Goal: Use online tool/utility: Utilize a website feature to perform a specific function

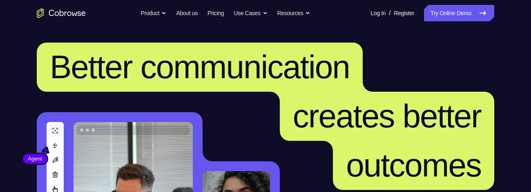
click at [460, 9] on link "Try Online Demo" at bounding box center [459, 13] width 70 height 16
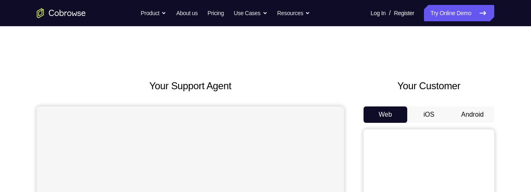
click at [475, 112] on button "Android" at bounding box center [472, 114] width 44 height 16
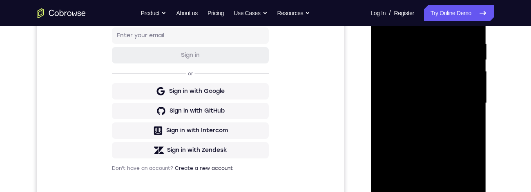
scroll to position [196, 0]
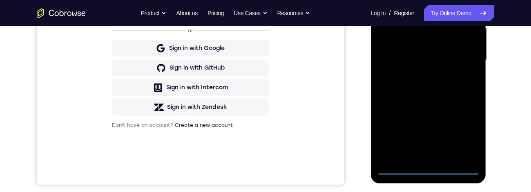
click at [433, 173] on div at bounding box center [427, 60] width 103 height 229
click at [468, 134] on div at bounding box center [427, 60] width 103 height 229
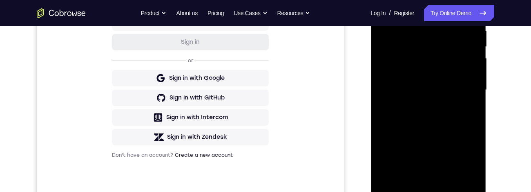
scroll to position [128, 0]
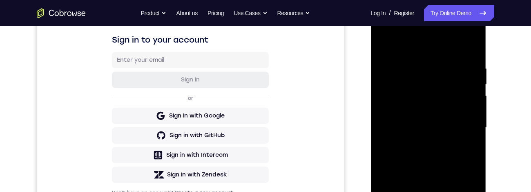
click at [445, 47] on div at bounding box center [427, 127] width 103 height 229
click at [464, 127] on div at bounding box center [427, 127] width 103 height 229
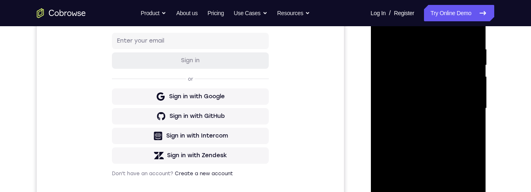
scroll to position [213, 0]
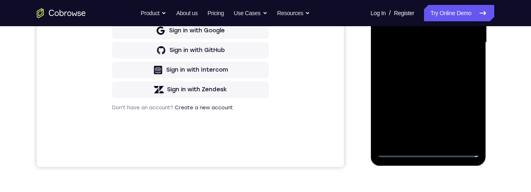
click at [419, 141] on div at bounding box center [427, 42] width 103 height 229
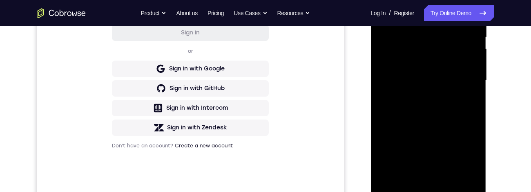
scroll to position [161, 0]
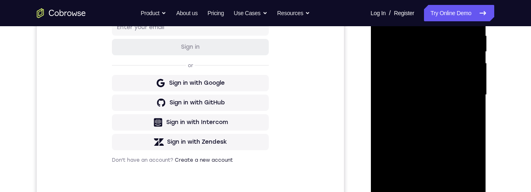
click at [441, 90] on div at bounding box center [427, 94] width 103 height 229
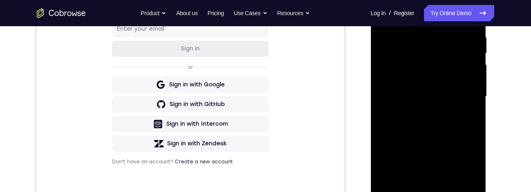
click at [417, 74] on div at bounding box center [427, 96] width 103 height 229
click at [445, 100] on div at bounding box center [427, 96] width 103 height 229
click at [454, 123] on div at bounding box center [427, 96] width 103 height 229
click at [454, 119] on div at bounding box center [427, 96] width 103 height 229
click at [449, 127] on div at bounding box center [427, 96] width 103 height 229
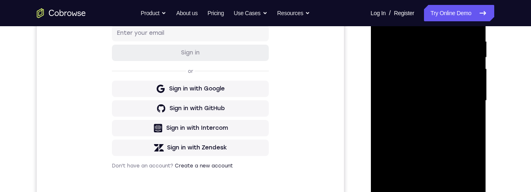
scroll to position [149, 0]
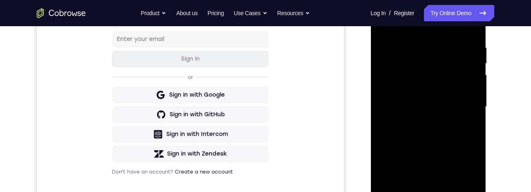
click at [472, 26] on div at bounding box center [427, 106] width 103 height 229
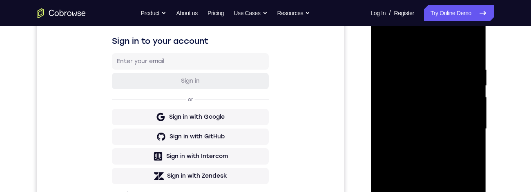
scroll to position [127, 0]
click at [383, 45] on div at bounding box center [427, 128] width 103 height 229
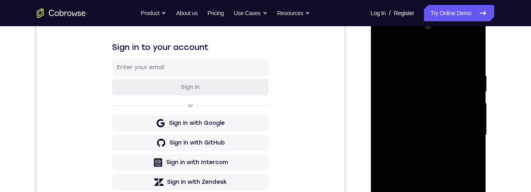
click at [448, 191] on div at bounding box center [427, 134] width 103 height 229
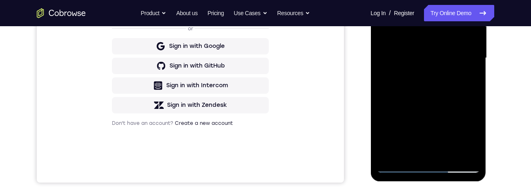
scroll to position [184, 0]
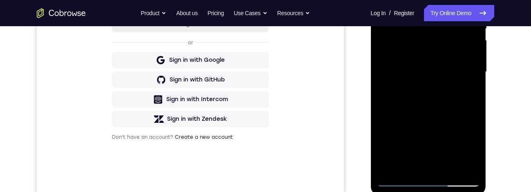
click at [445, 115] on div at bounding box center [427, 72] width 103 height 229
click at [440, 68] on div at bounding box center [427, 72] width 103 height 229
click at [435, 135] on div at bounding box center [427, 72] width 103 height 229
click at [416, 158] on div at bounding box center [427, 72] width 103 height 229
click at [416, 160] on div at bounding box center [427, 72] width 103 height 229
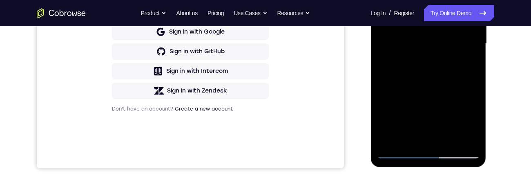
scroll to position [213, 0]
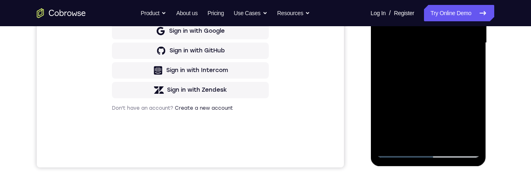
click at [470, 121] on div at bounding box center [427, 43] width 103 height 229
click at [471, 120] on div at bounding box center [427, 43] width 103 height 229
click at [470, 120] on div at bounding box center [427, 43] width 103 height 229
click at [464, 63] on div at bounding box center [427, 43] width 103 height 229
click at [467, 64] on div at bounding box center [427, 43] width 103 height 229
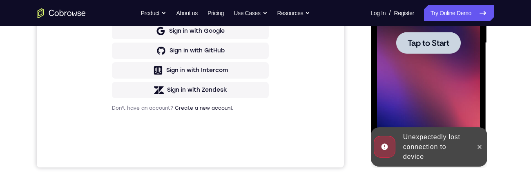
click at [440, 50] on div at bounding box center [428, 43] width 65 height 22
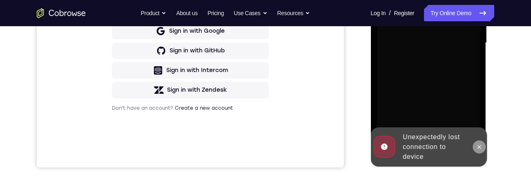
click at [479, 147] on icon at bounding box center [478, 146] width 7 height 7
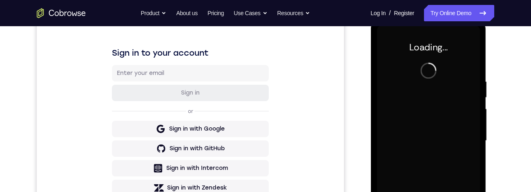
scroll to position [104, 0]
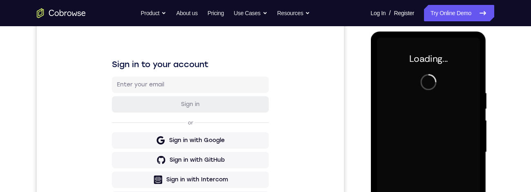
click at [502, 134] on div "Your Support Agent Your Customer Web iOS Android Next Steps We’d be happy to gi…" at bounding box center [265, 191] width 523 height 539
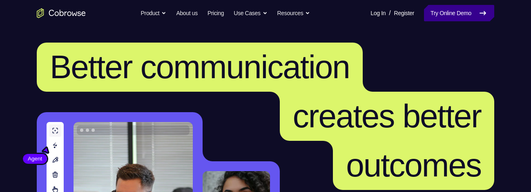
click at [452, 8] on link "Try Online Demo" at bounding box center [459, 13] width 70 height 16
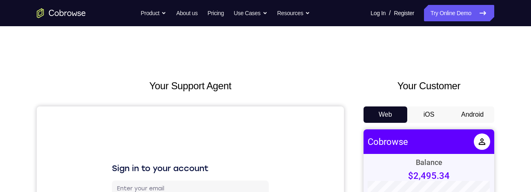
scroll to position [19, 0]
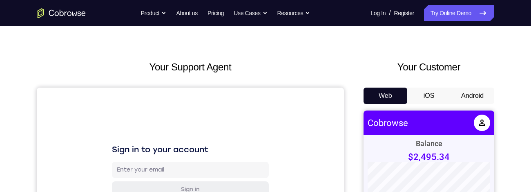
click at [264, 91] on button "Android" at bounding box center [472, 95] width 44 height 16
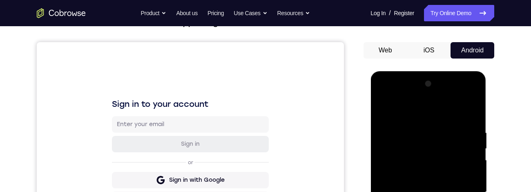
scroll to position [138, 0]
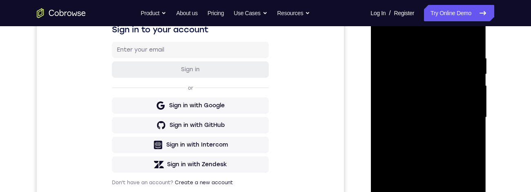
click at [264, 182] on div at bounding box center [427, 117] width 103 height 229
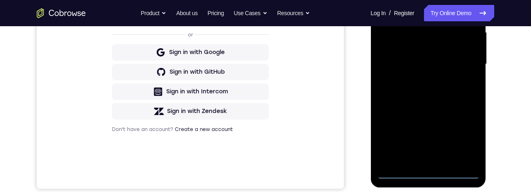
click at [264, 174] on div at bounding box center [427, 64] width 103 height 229
click at [264, 171] on div at bounding box center [427, 64] width 103 height 229
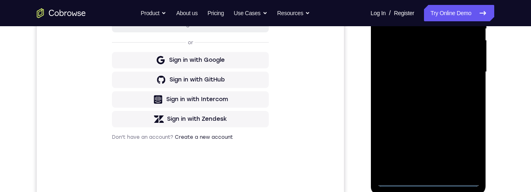
scroll to position [182, 0]
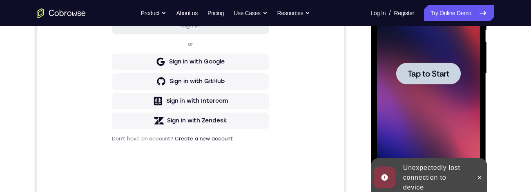
click at [264, 77] on span "Tap to Start" at bounding box center [428, 73] width 42 height 8
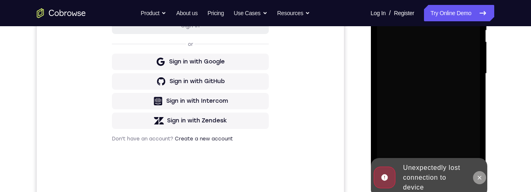
click at [264, 180] on button at bounding box center [478, 177] width 13 height 13
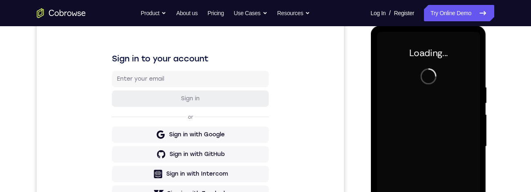
scroll to position [122, 0]
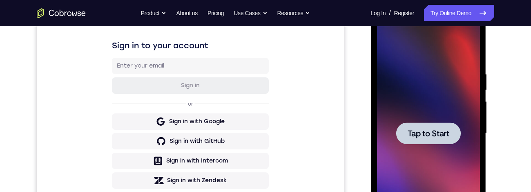
click at [264, 129] on span "Tap to Start" at bounding box center [428, 133] width 42 height 8
click at [264, 137] on span "Tap to Start" at bounding box center [428, 133] width 42 height 8
click at [264, 133] on span "Tap to Start" at bounding box center [428, 133] width 42 height 8
click at [264, 134] on span "Tap to Start" at bounding box center [428, 133] width 42 height 8
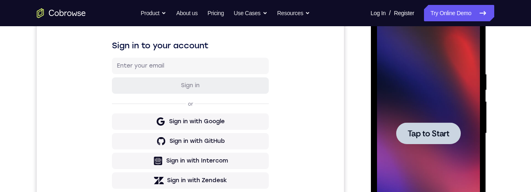
click at [264, 131] on div at bounding box center [427, 133] width 103 height 229
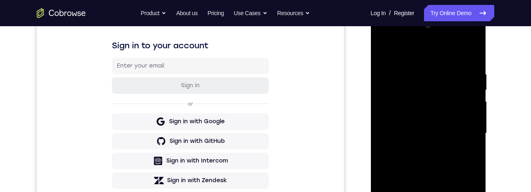
scroll to position [136, 0]
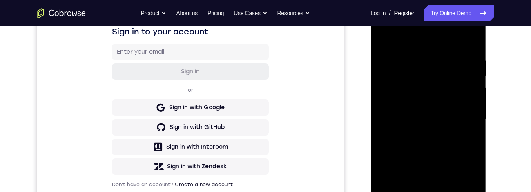
click at [264, 182] on div at bounding box center [427, 119] width 103 height 229
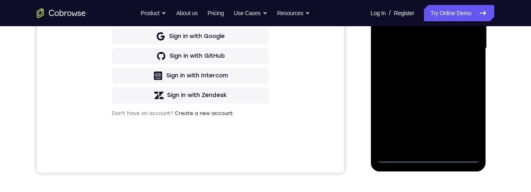
click at [264, 129] on div at bounding box center [427, 48] width 103 height 229
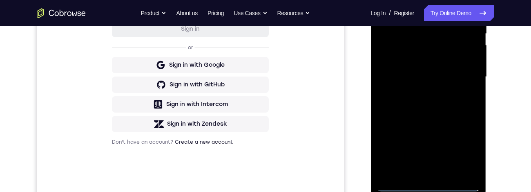
click at [264, 0] on div at bounding box center [427, 76] width 103 height 229
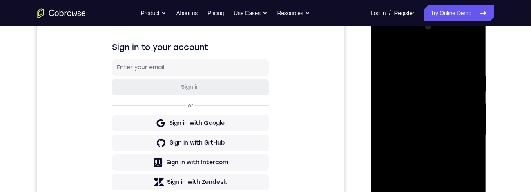
click at [264, 137] on div at bounding box center [427, 134] width 103 height 229
click at [264, 148] on div at bounding box center [427, 134] width 103 height 229
click at [264, 132] on div at bounding box center [427, 134] width 103 height 229
click at [264, 127] on div at bounding box center [427, 134] width 103 height 229
click at [264, 131] on div at bounding box center [427, 134] width 103 height 229
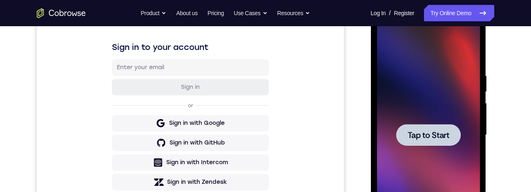
click at [264, 137] on span "Tap to Start" at bounding box center [428, 135] width 42 height 8
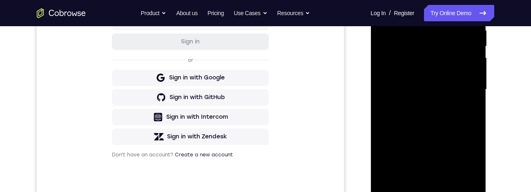
scroll to position [176, 0]
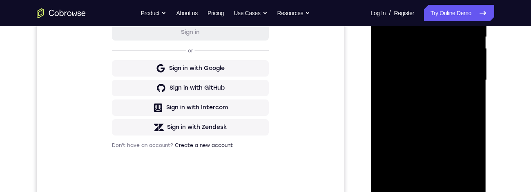
click at [264, 182] on div at bounding box center [427, 80] width 103 height 229
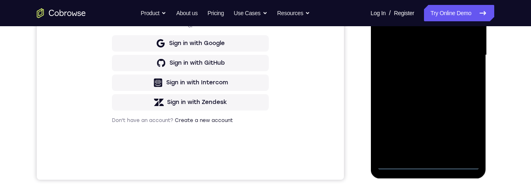
scroll to position [148, 0]
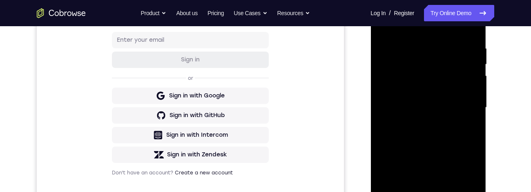
click at [264, 40] on div at bounding box center [427, 107] width 103 height 229
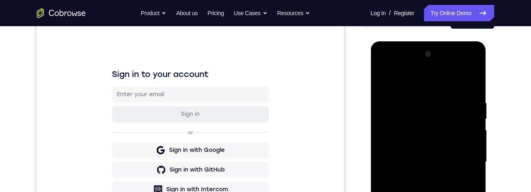
click at [264, 82] on div at bounding box center [427, 161] width 103 height 229
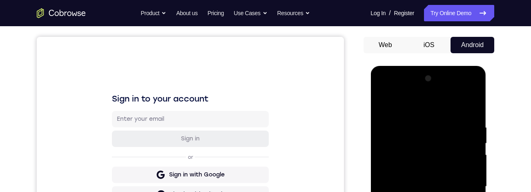
click at [264, 182] on div at bounding box center [427, 186] width 103 height 229
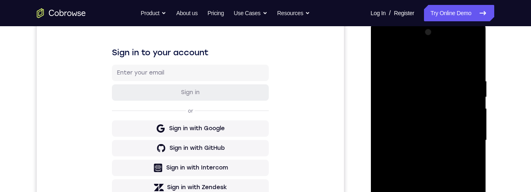
click at [264, 157] on div at bounding box center [427, 140] width 103 height 229
click at [264, 133] on div at bounding box center [427, 140] width 103 height 229
click at [264, 123] on div at bounding box center [427, 140] width 103 height 229
click at [264, 138] on div at bounding box center [427, 140] width 103 height 229
click at [264, 170] on div at bounding box center [427, 140] width 103 height 229
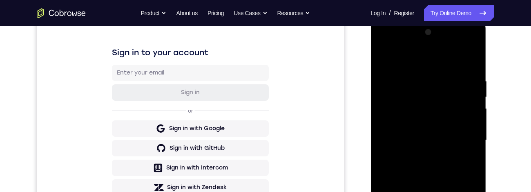
click at [264, 164] on div at bounding box center [427, 140] width 103 height 229
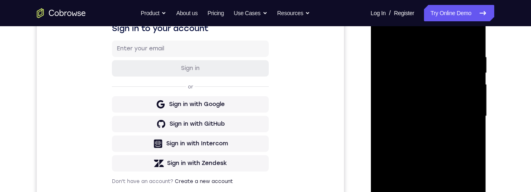
scroll to position [141, 0]
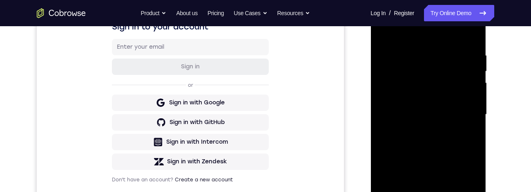
click at [264, 149] on div at bounding box center [427, 114] width 103 height 229
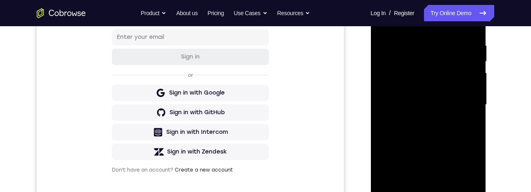
scroll to position [196, 0]
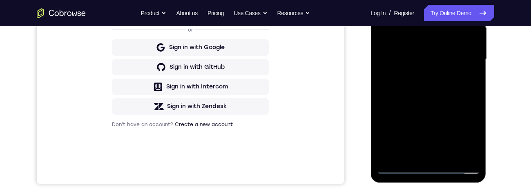
click at [264, 158] on div at bounding box center [427, 59] width 103 height 229
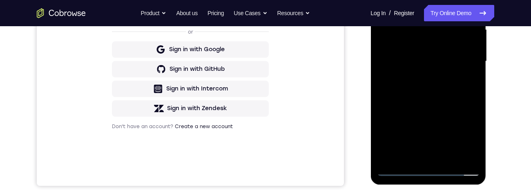
click at [264, 104] on div at bounding box center [427, 61] width 103 height 229
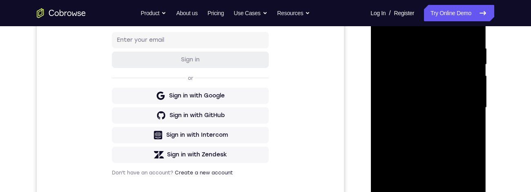
click at [264, 103] on div at bounding box center [427, 107] width 103 height 229
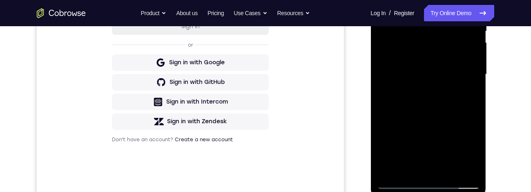
click at [264, 166] on div at bounding box center [427, 74] width 103 height 229
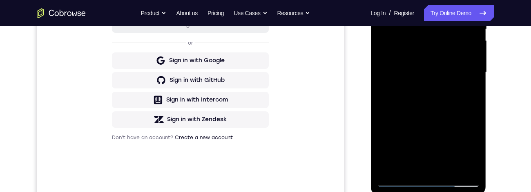
click at [264, 96] on div at bounding box center [427, 72] width 103 height 229
click at [264, 49] on div at bounding box center [427, 72] width 103 height 229
click at [264, 123] on div at bounding box center [427, 72] width 103 height 229
click at [264, 150] on div at bounding box center [427, 72] width 103 height 229
click at [264, 154] on div at bounding box center [427, 72] width 103 height 229
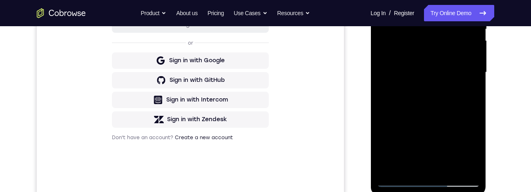
click at [264, 152] on div at bounding box center [427, 72] width 103 height 229
click at [264, 153] on div at bounding box center [427, 72] width 103 height 229
click at [264, 152] on div at bounding box center [427, 72] width 103 height 229
click at [264, 151] on div at bounding box center [427, 72] width 103 height 229
click at [264, 150] on div at bounding box center [427, 72] width 103 height 229
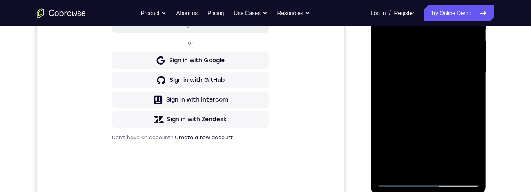
click at [264, 93] on div at bounding box center [427, 72] width 103 height 229
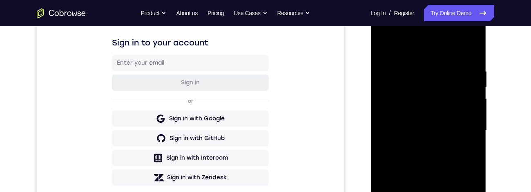
scroll to position [124, 0]
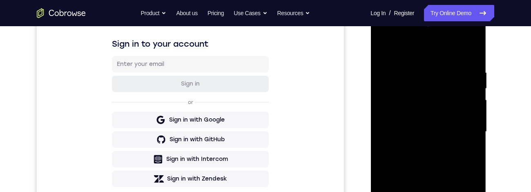
click at [264, 80] on div at bounding box center [427, 131] width 103 height 229
click at [264, 140] on div at bounding box center [427, 131] width 103 height 229
click at [264, 154] on div at bounding box center [427, 131] width 103 height 229
click at [264, 96] on div at bounding box center [427, 131] width 103 height 229
click at [264, 134] on div at bounding box center [427, 131] width 103 height 229
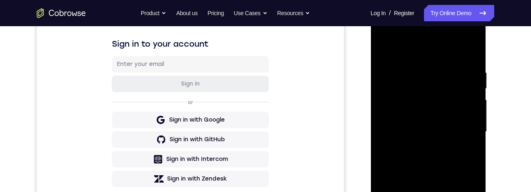
click at [264, 153] on div at bounding box center [427, 131] width 103 height 229
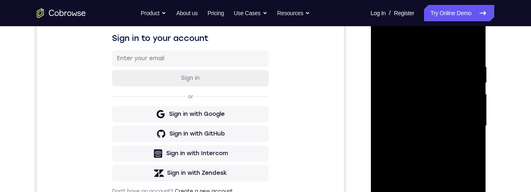
click at [264, 50] on div at bounding box center [427, 125] width 103 height 229
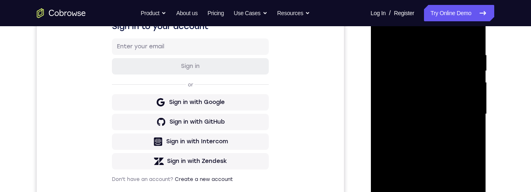
scroll to position [145, 0]
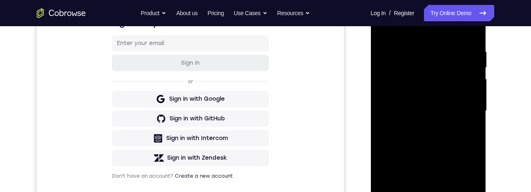
click at [264, 105] on div at bounding box center [427, 110] width 103 height 229
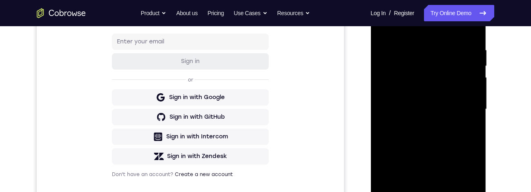
scroll to position [177, 0]
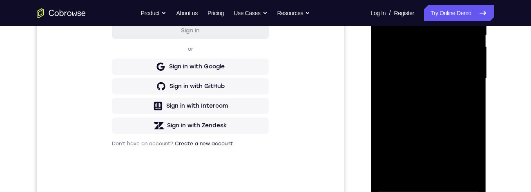
click at [264, 100] on div at bounding box center [427, 78] width 103 height 229
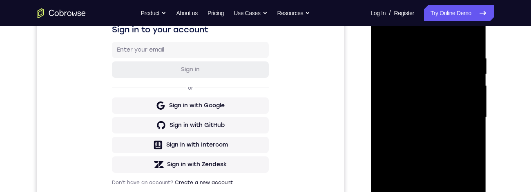
click at [264, 34] on div at bounding box center [427, 117] width 103 height 229
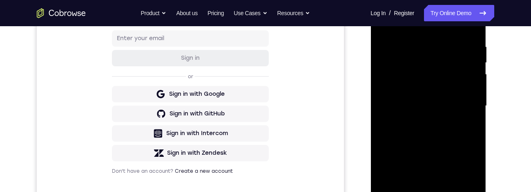
scroll to position [135, 0]
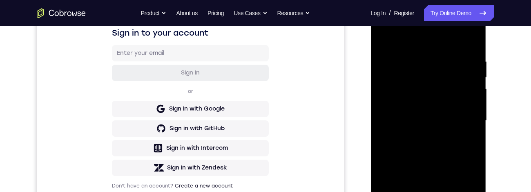
click at [264, 38] on div at bounding box center [427, 120] width 103 height 229
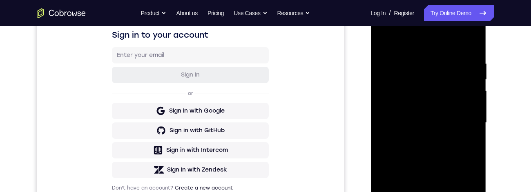
click at [264, 58] on div at bounding box center [427, 122] width 103 height 229
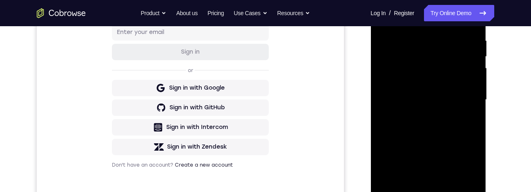
scroll to position [176, 0]
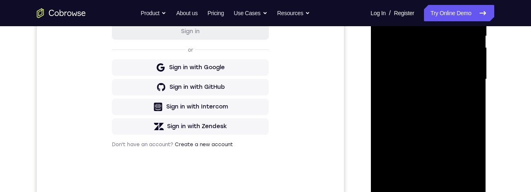
click at [264, 173] on div at bounding box center [427, 79] width 103 height 229
click at [264, 91] on div at bounding box center [427, 79] width 103 height 229
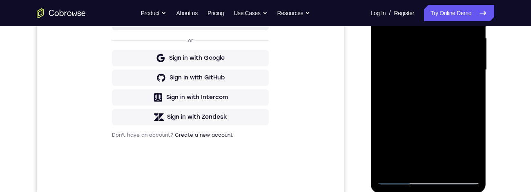
scroll to position [154, 0]
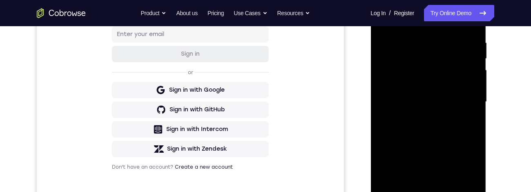
click at [264, 96] on div at bounding box center [427, 101] width 103 height 229
click at [264, 90] on div at bounding box center [427, 101] width 103 height 229
click at [264, 84] on div at bounding box center [427, 101] width 103 height 229
click at [264, 85] on div at bounding box center [427, 101] width 103 height 229
click at [264, 84] on div at bounding box center [427, 101] width 103 height 229
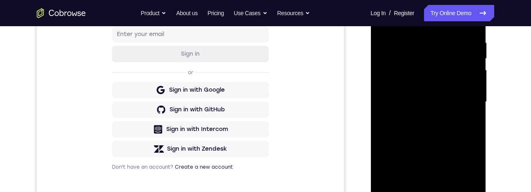
click at [264, 85] on div at bounding box center [427, 101] width 103 height 229
click at [264, 87] on div at bounding box center [427, 101] width 103 height 229
click at [264, 83] on div at bounding box center [427, 101] width 103 height 229
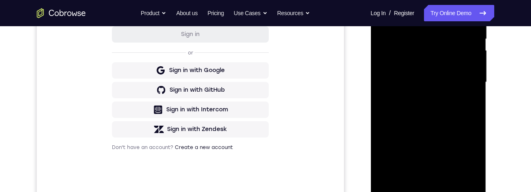
scroll to position [176, 0]
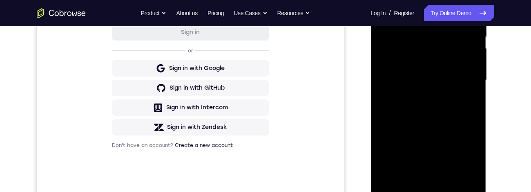
click at [264, 96] on div at bounding box center [427, 80] width 103 height 229
click at [264, 82] on div at bounding box center [427, 80] width 103 height 229
click at [264, 79] on div at bounding box center [427, 80] width 103 height 229
click at [264, 78] on div at bounding box center [427, 80] width 103 height 229
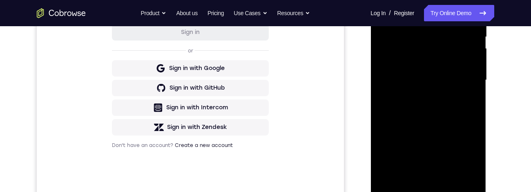
click at [264, 75] on div at bounding box center [427, 80] width 103 height 229
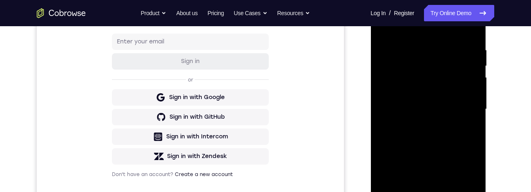
scroll to position [147, 0]
click at [264, 88] on div at bounding box center [427, 108] width 103 height 229
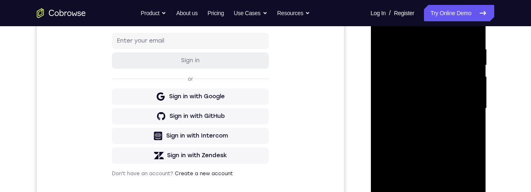
click at [264, 81] on div at bounding box center [427, 108] width 103 height 229
click at [264, 80] on div at bounding box center [427, 108] width 103 height 229
click at [264, 101] on div at bounding box center [427, 108] width 103 height 229
click at [264, 103] on div at bounding box center [427, 108] width 103 height 229
click at [264, 79] on div at bounding box center [427, 108] width 103 height 229
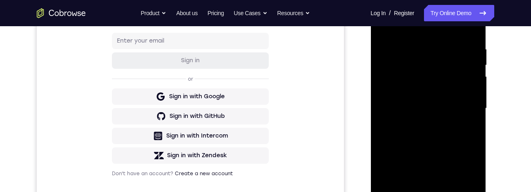
click at [264, 31] on div at bounding box center [427, 108] width 103 height 229
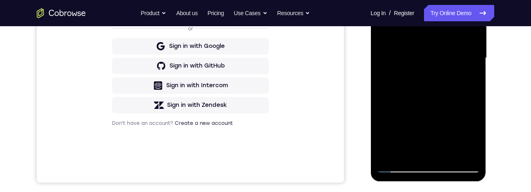
scroll to position [201, 0]
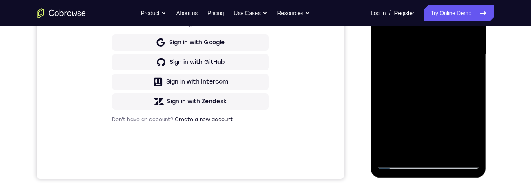
click at [264, 151] on div at bounding box center [427, 54] width 103 height 229
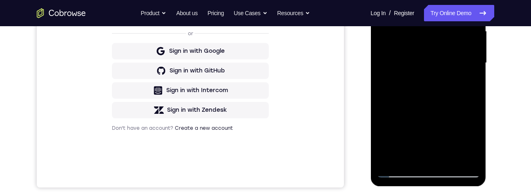
scroll to position [193, 0]
click at [264, 170] on div at bounding box center [427, 62] width 103 height 229
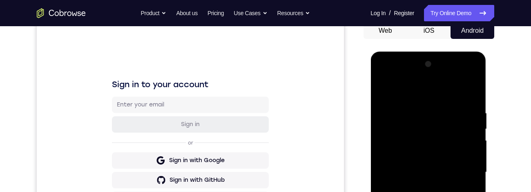
scroll to position [64, 0]
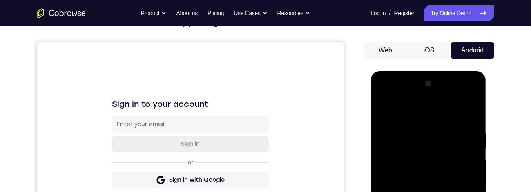
click at [264, 109] on div at bounding box center [427, 191] width 103 height 229
click at [264, 127] on div at bounding box center [427, 191] width 103 height 229
click at [264, 105] on div at bounding box center [427, 191] width 103 height 229
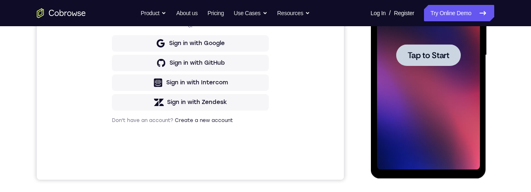
scroll to position [0, 0]
